Goal: Navigation & Orientation: Understand site structure

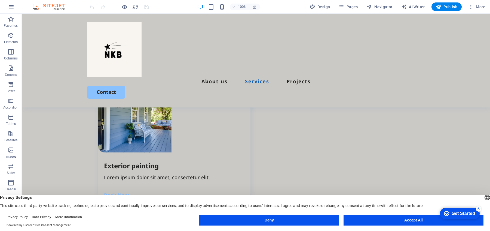
scroll to position [731, 0]
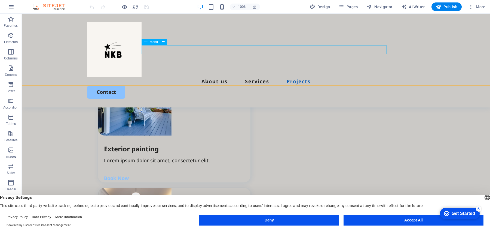
click at [312, 77] on nav "About us Services Projects" at bounding box center [256, 81] width 338 height 9
click at [252, 77] on nav "About us Services Projects" at bounding box center [256, 81] width 338 height 9
click at [264, 77] on nav "About us Services Projects" at bounding box center [256, 81] width 338 height 9
click at [205, 77] on nav "About us Services Projects" at bounding box center [256, 81] width 338 height 9
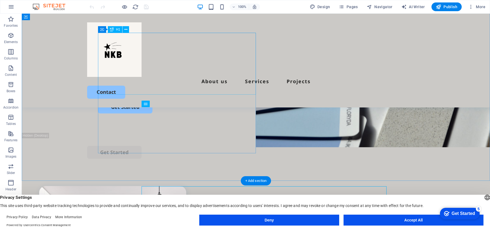
scroll to position [0, 0]
